Goal: Navigation & Orientation: Find specific page/section

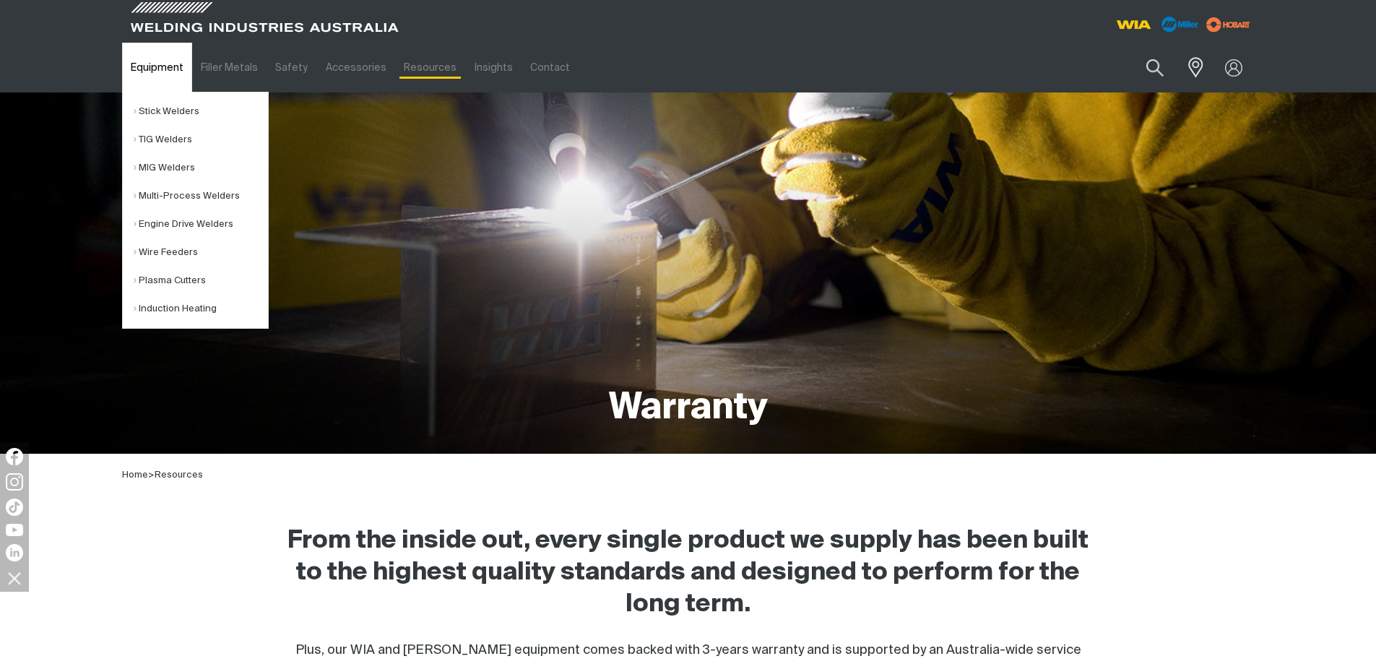
click at [146, 74] on link "Equipment" at bounding box center [157, 68] width 70 height 50
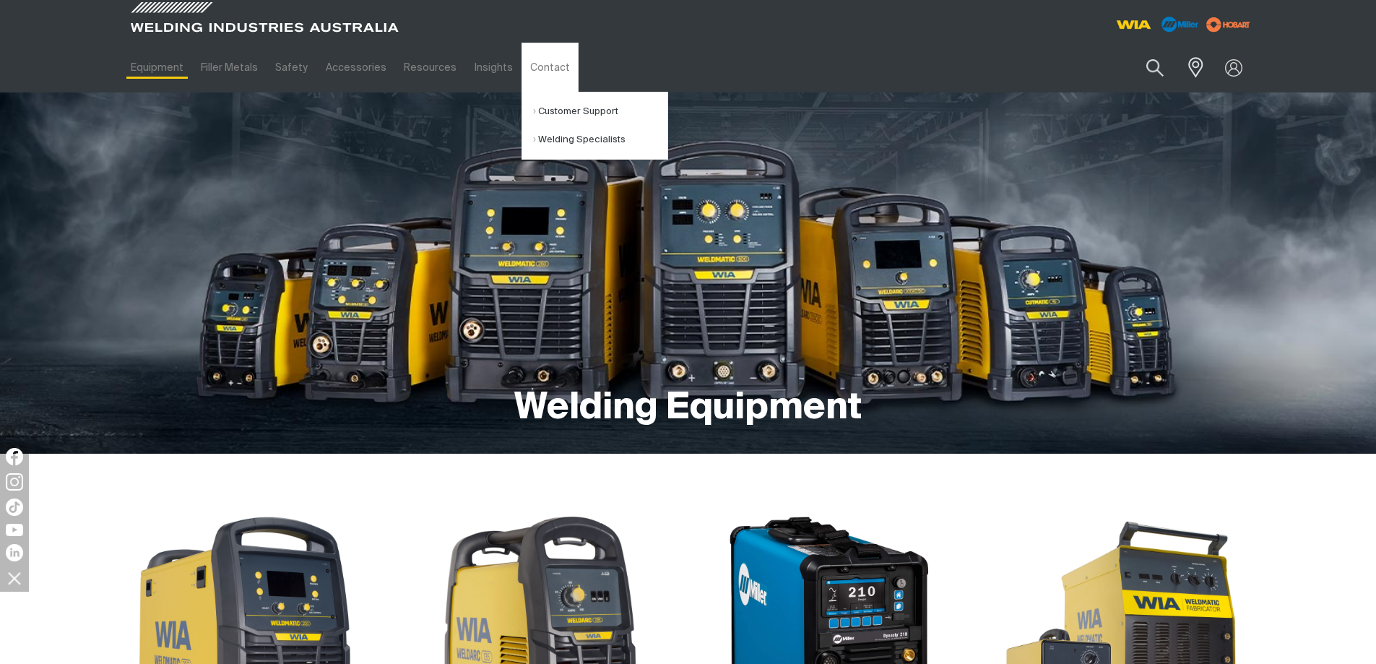
click at [766, 69] on ul "Equipment Stick Welders TIG Welders MIG Welders Multi-Process Welders Engine Dr…" at bounding box center [547, 68] width 850 height 50
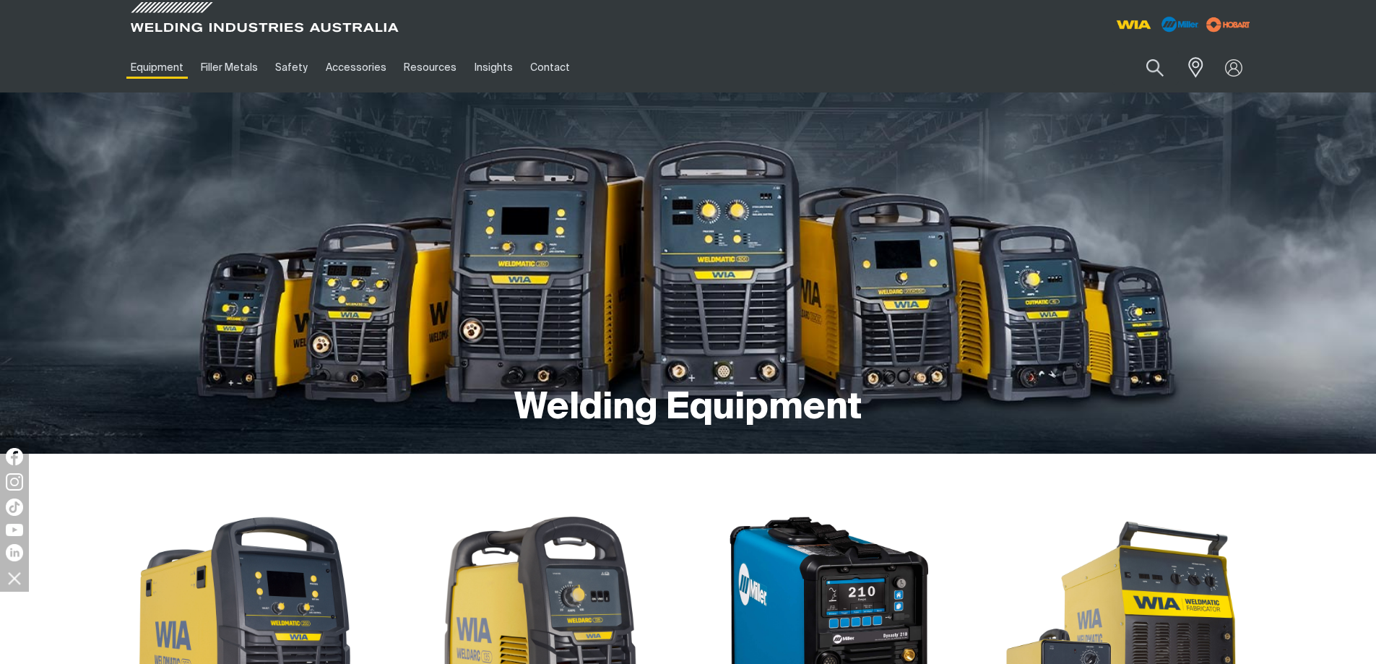
click at [741, 46] on ul "Equipment Stick Welders TIG Welders MIG Welders Multi-Process Welders Engine Dr…" at bounding box center [547, 68] width 850 height 50
click at [285, 33] on span at bounding box center [264, 21] width 275 height 43
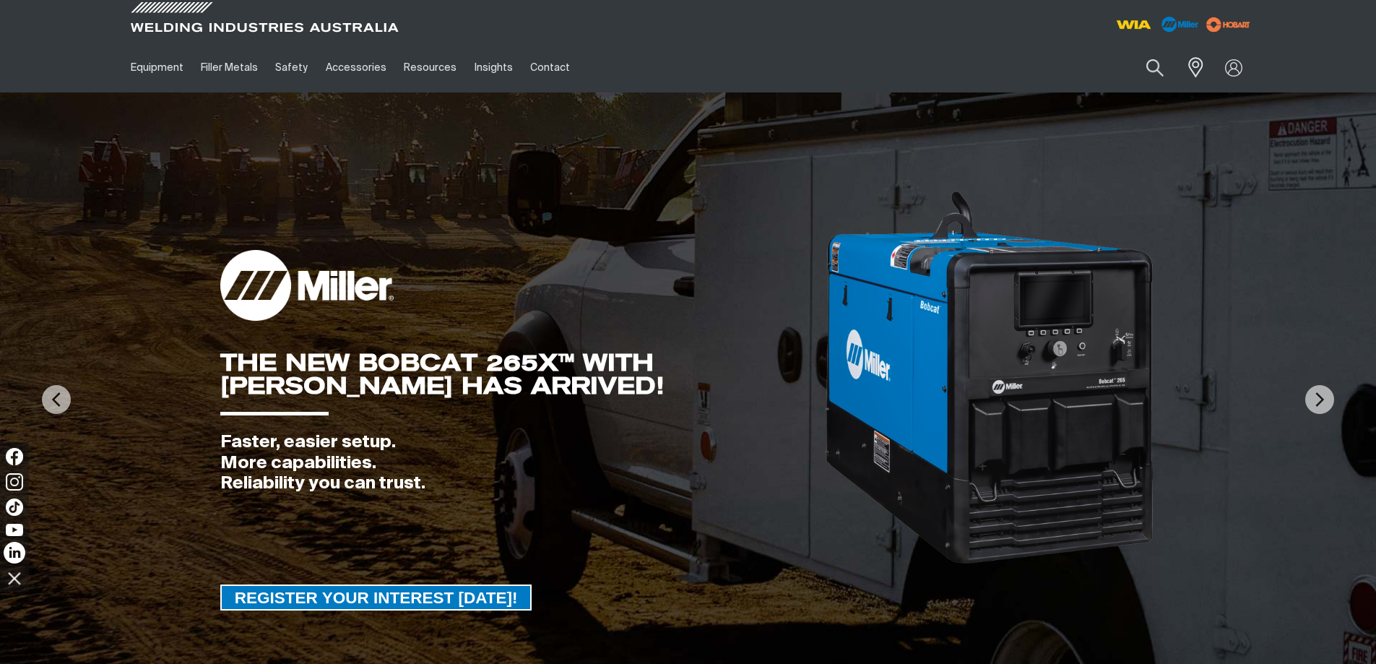
click at [17, 550] on img at bounding box center [15, 553] width 22 height 22
